Goal: Find specific page/section: Find specific page/section

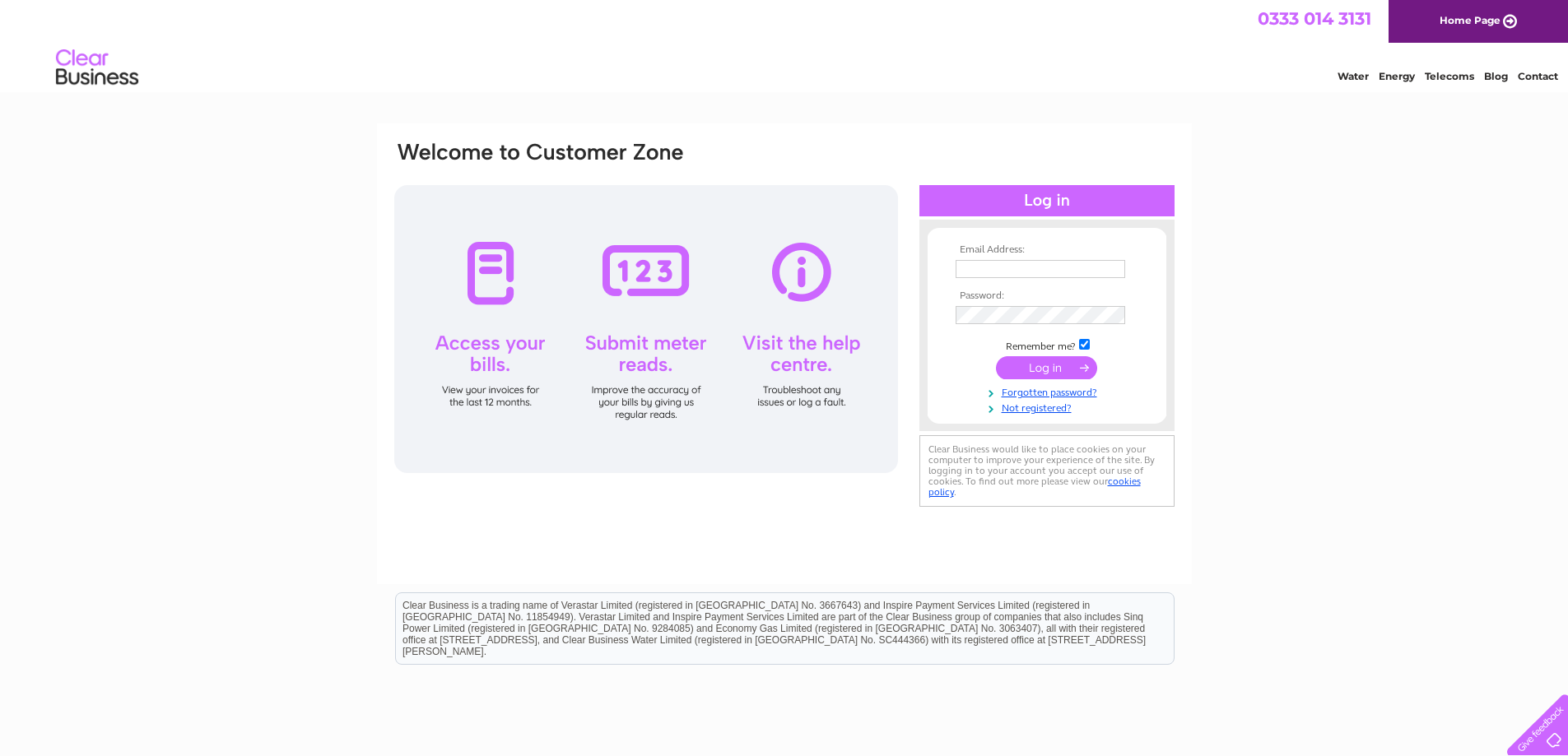
type input "[EMAIL_ADDRESS][PERSON_NAME][DOMAIN_NAME]"
click at [1031, 361] on input "submit" at bounding box center [1047, 367] width 102 height 23
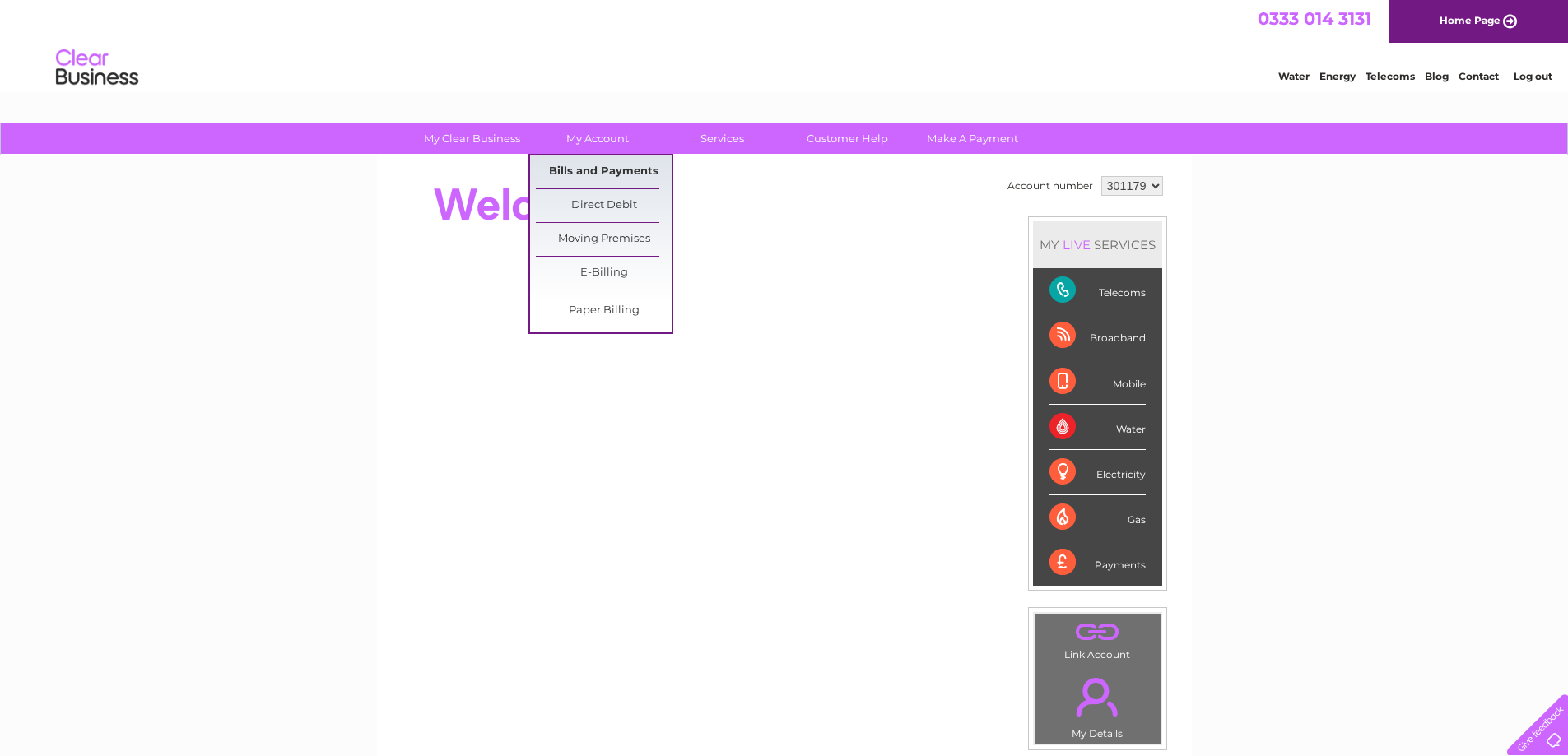
click at [590, 163] on link "Bills and Payments" at bounding box center [604, 172] width 136 height 33
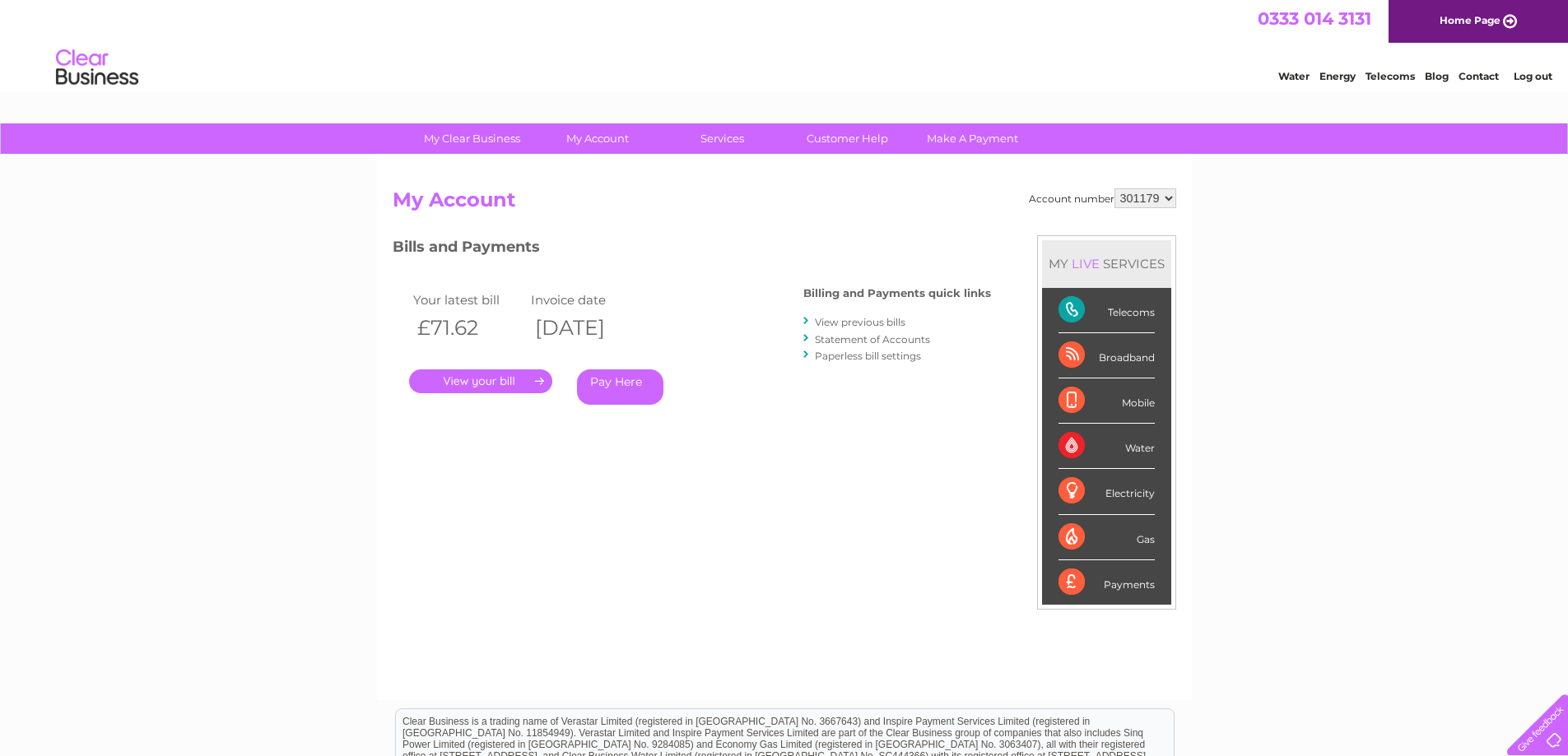
click at [454, 375] on link "." at bounding box center [481, 381] width 144 height 24
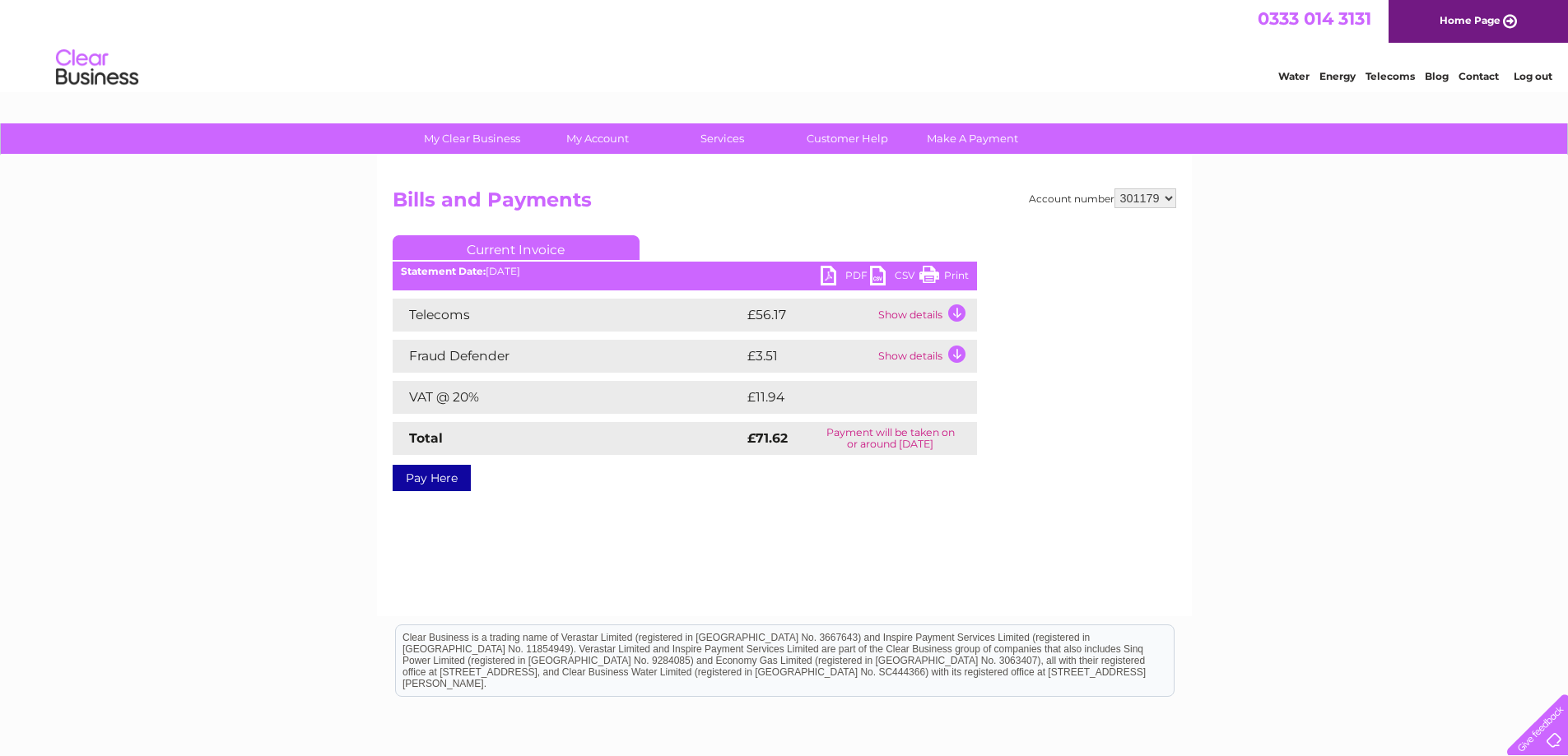
click at [929, 276] on link "Print" at bounding box center [944, 278] width 49 height 24
